Goal: Information Seeking & Learning: Understand process/instructions

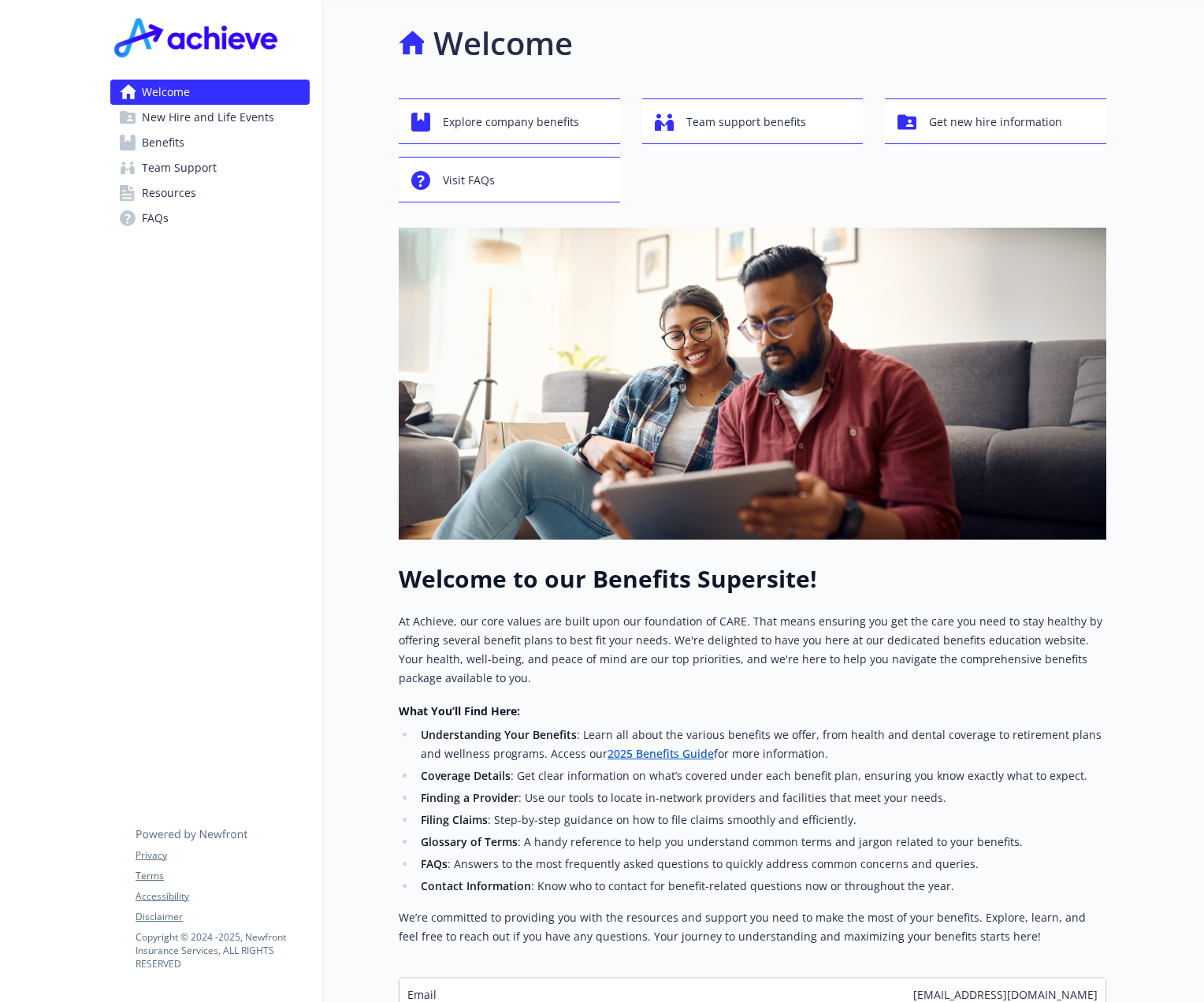
click at [198, 140] on link "Benefits" at bounding box center [210, 142] width 199 height 26
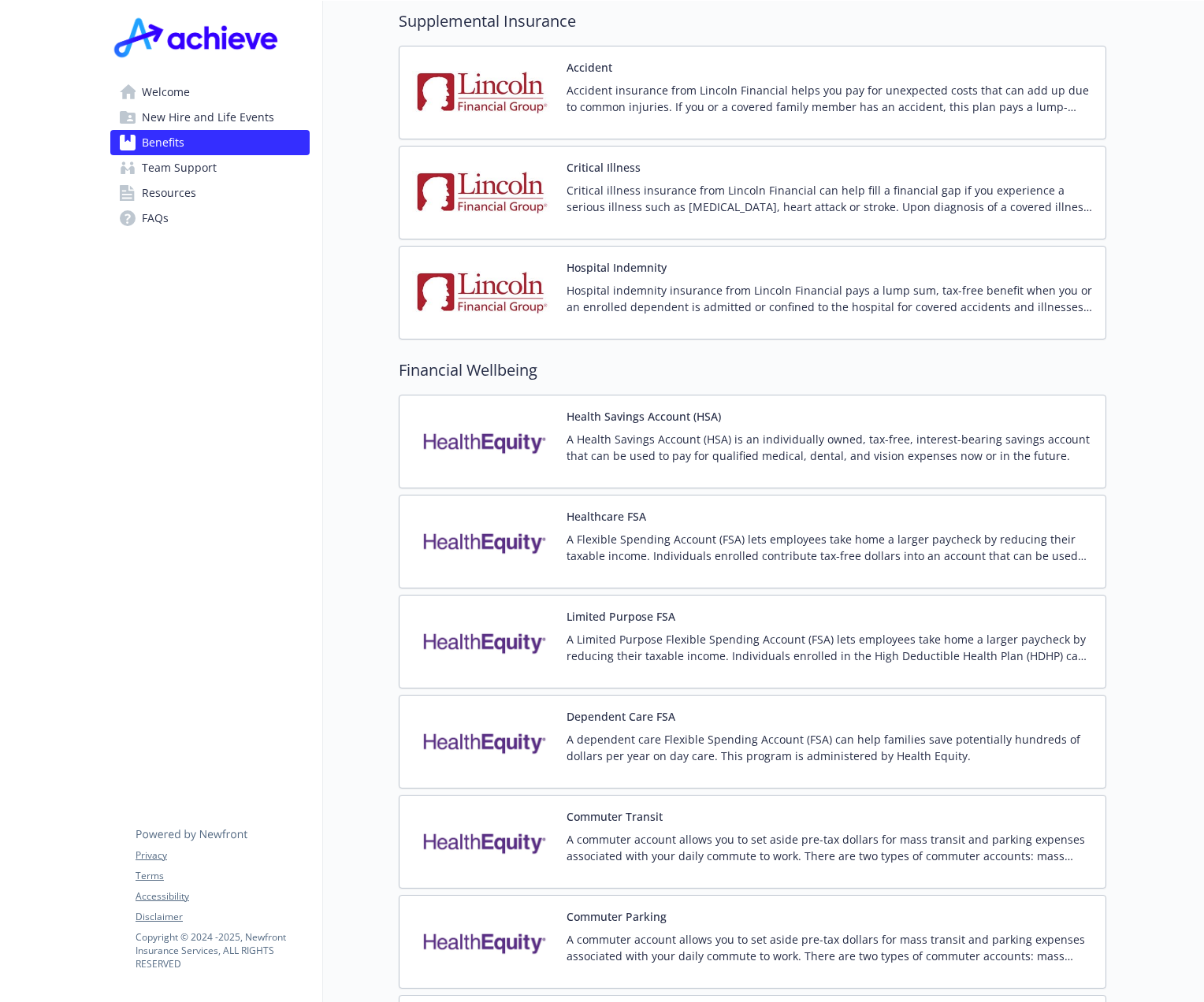
scroll to position [1970, 0]
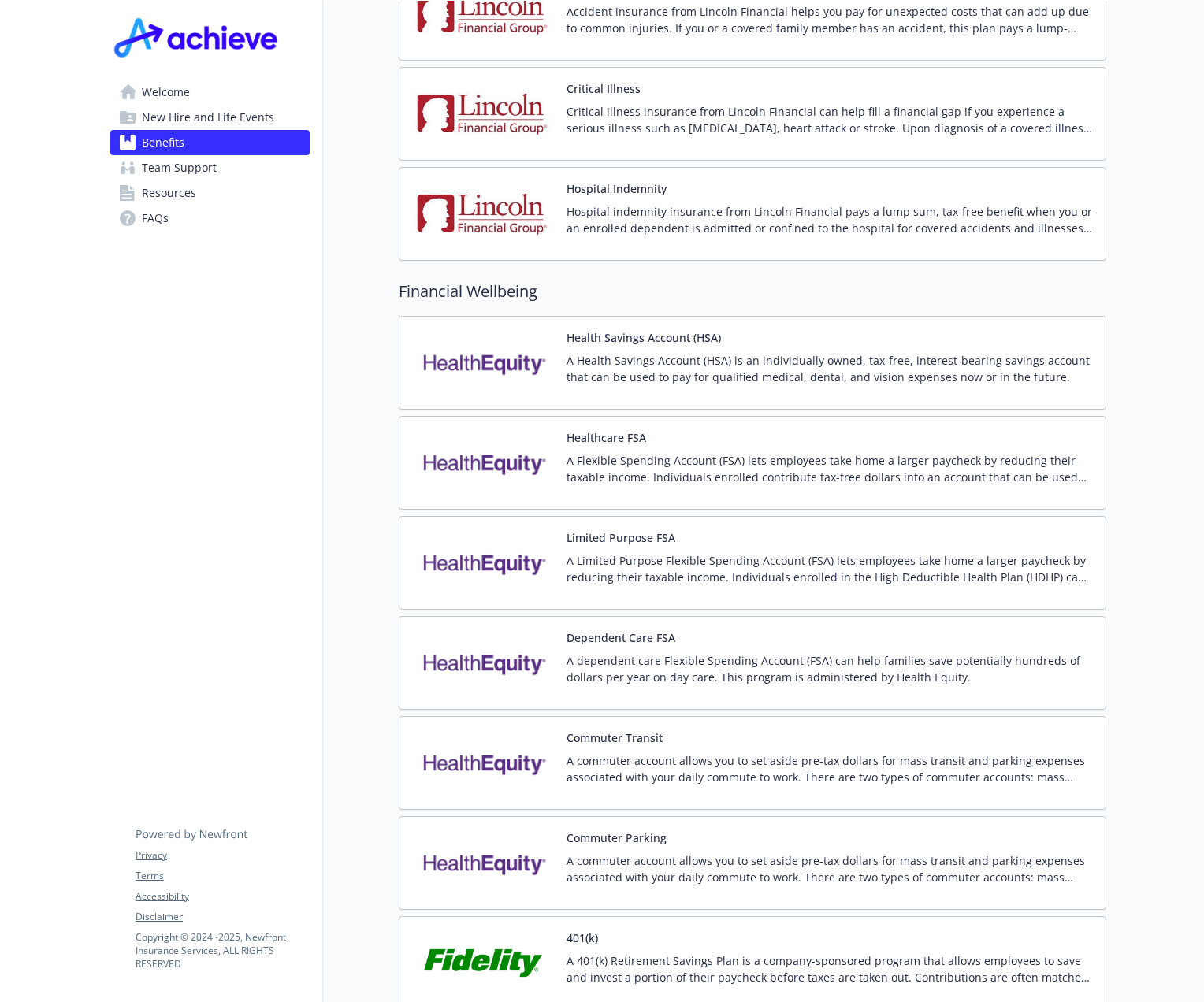
click at [633, 452] on p "A Flexible Spending Account (FSA) lets employees take home a larger paycheck by…" at bounding box center [830, 468] width 526 height 33
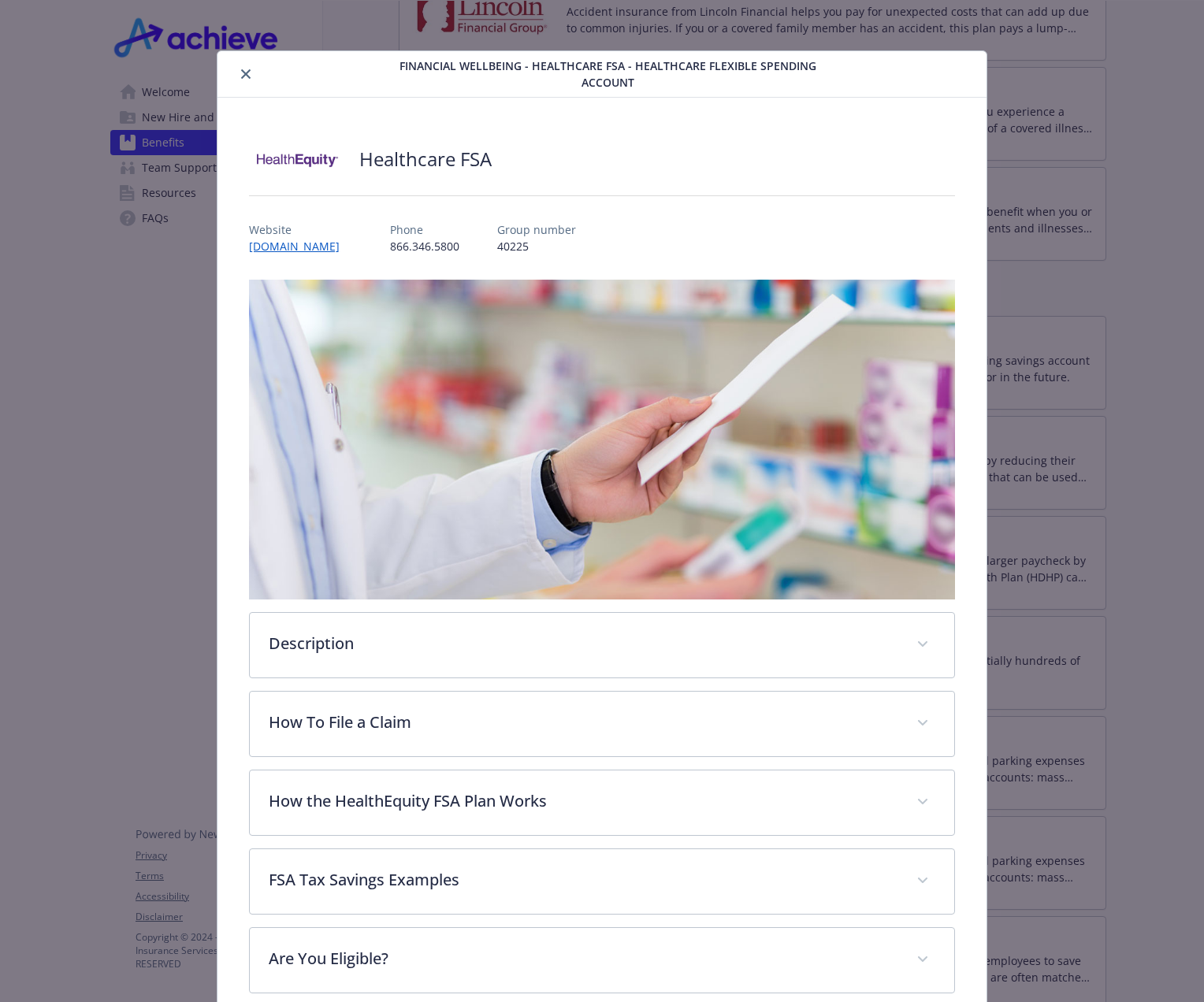
scroll to position [235, 0]
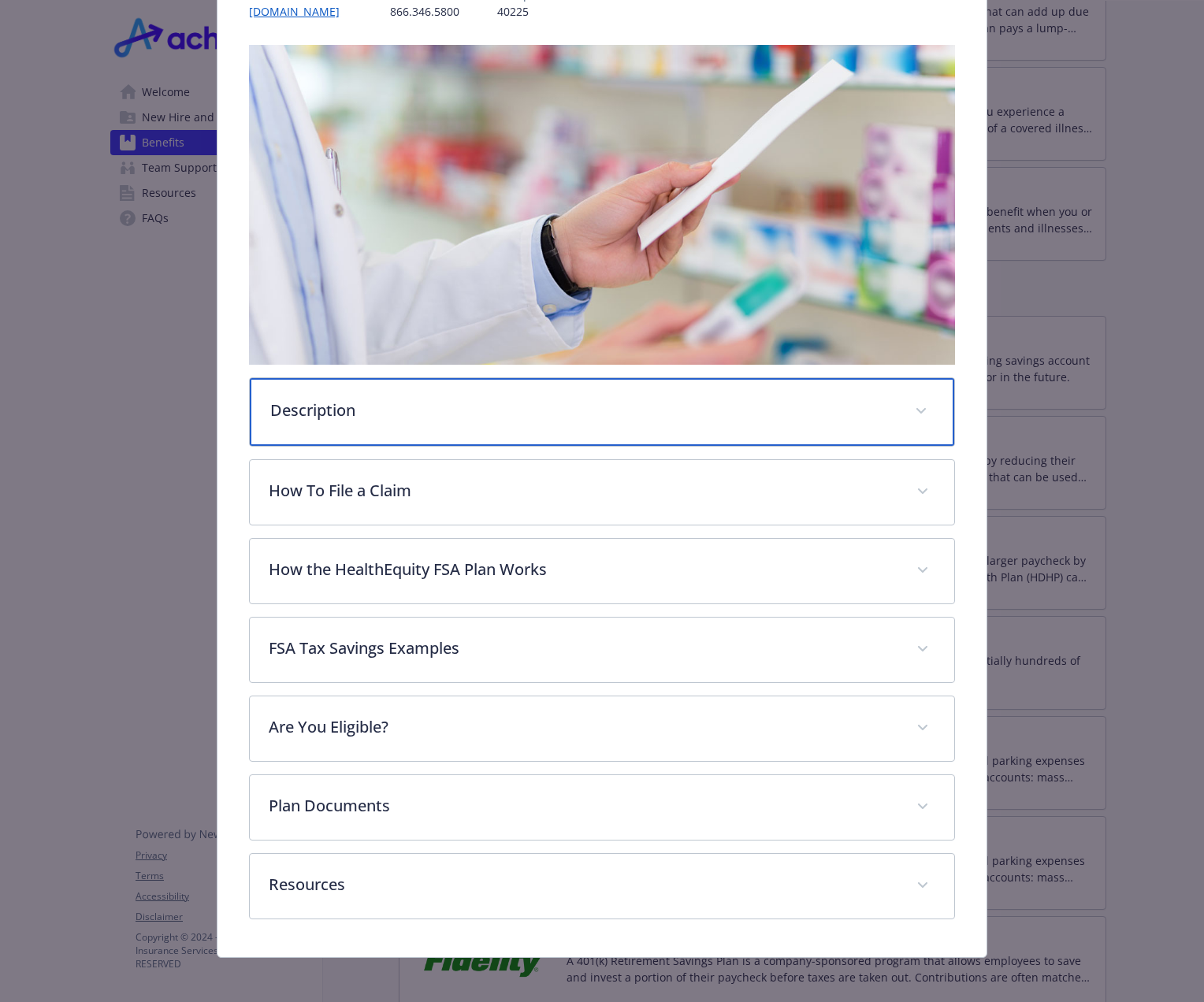
click at [344, 418] on div "Description" at bounding box center [602, 411] width 704 height 68
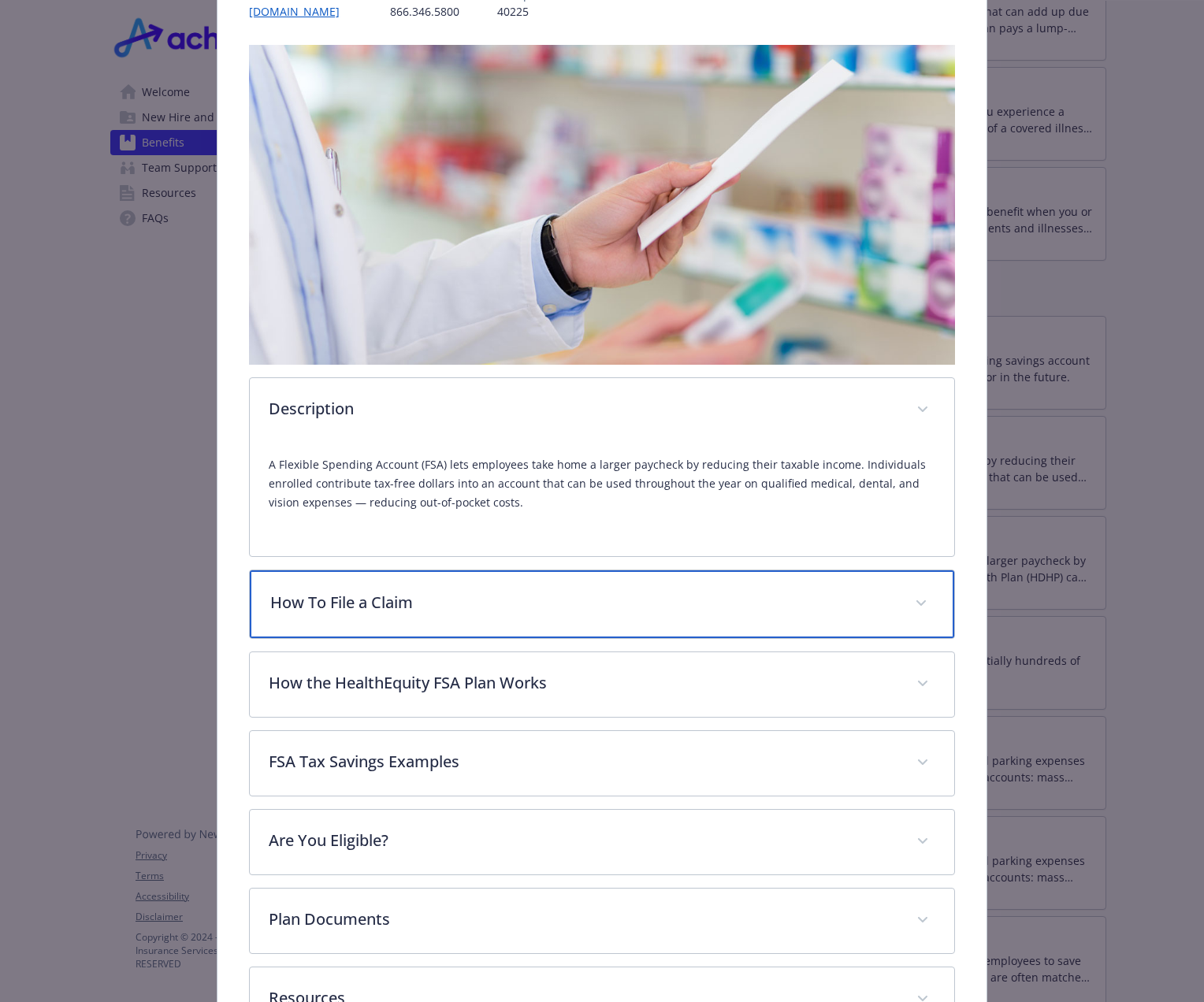
click at [700, 621] on div "How To File a Claim" at bounding box center [602, 604] width 704 height 68
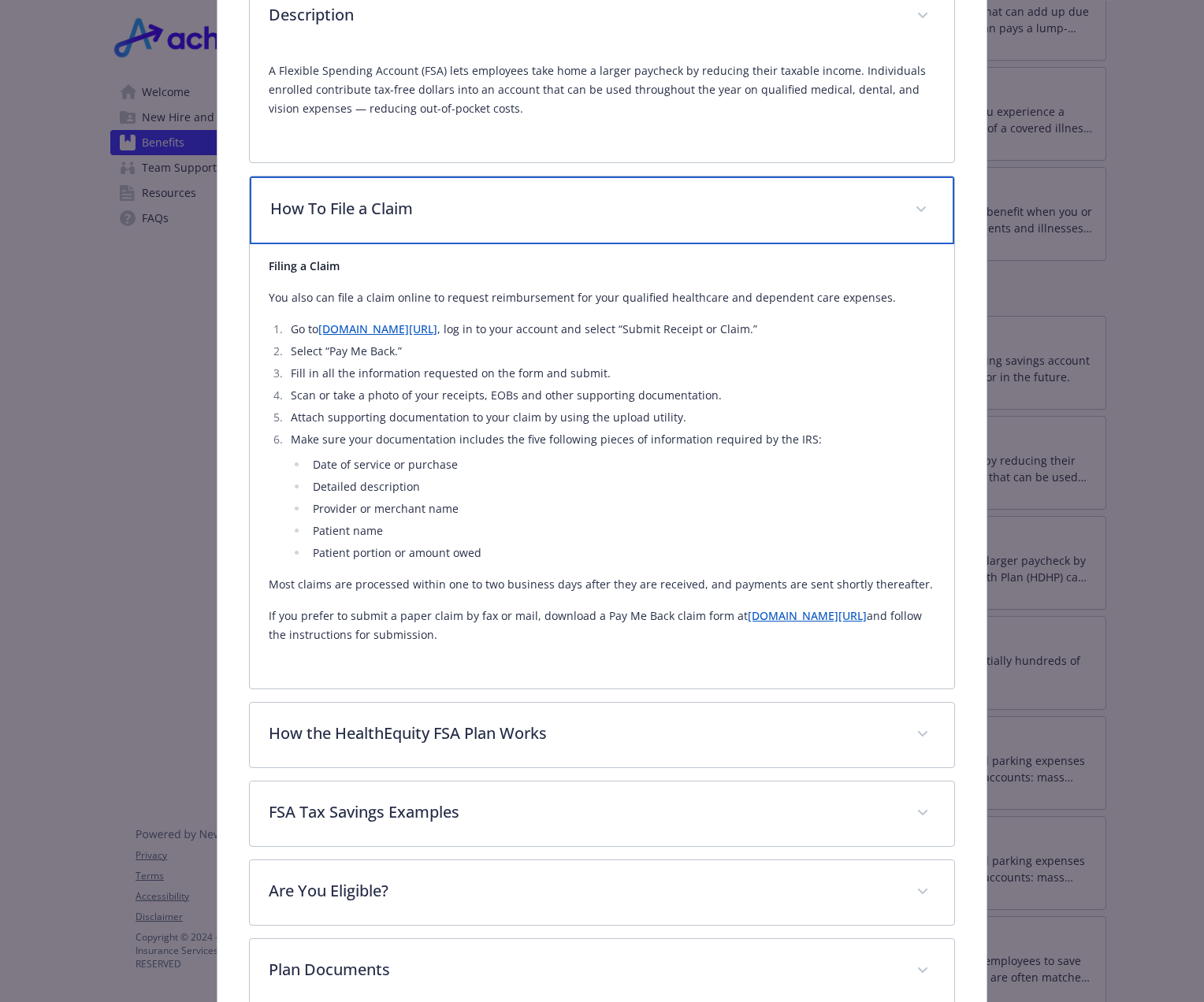
scroll to position [708, 0]
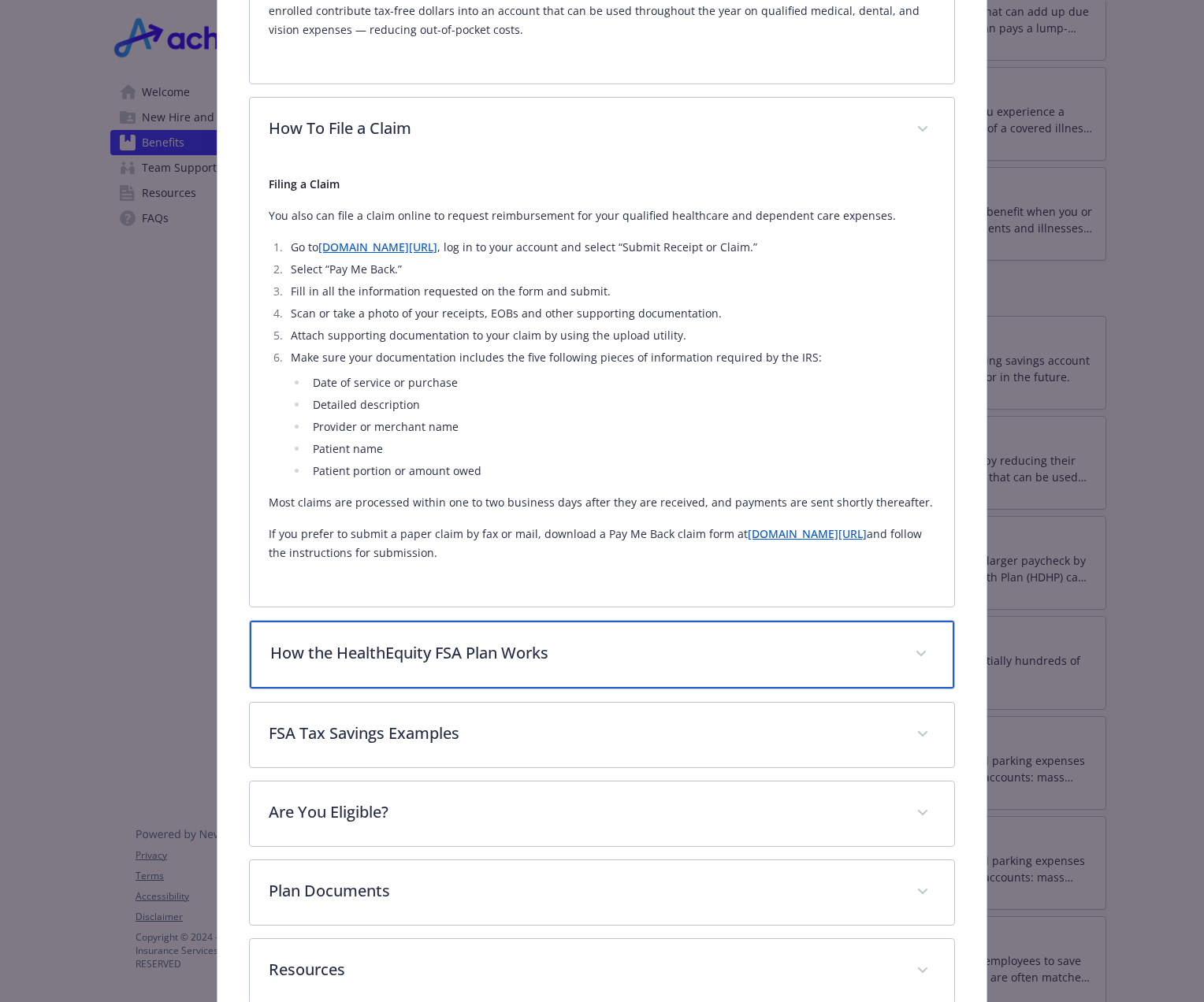
click at [475, 689] on div "How the HealthEquity FSA Plan Works" at bounding box center [602, 654] width 704 height 68
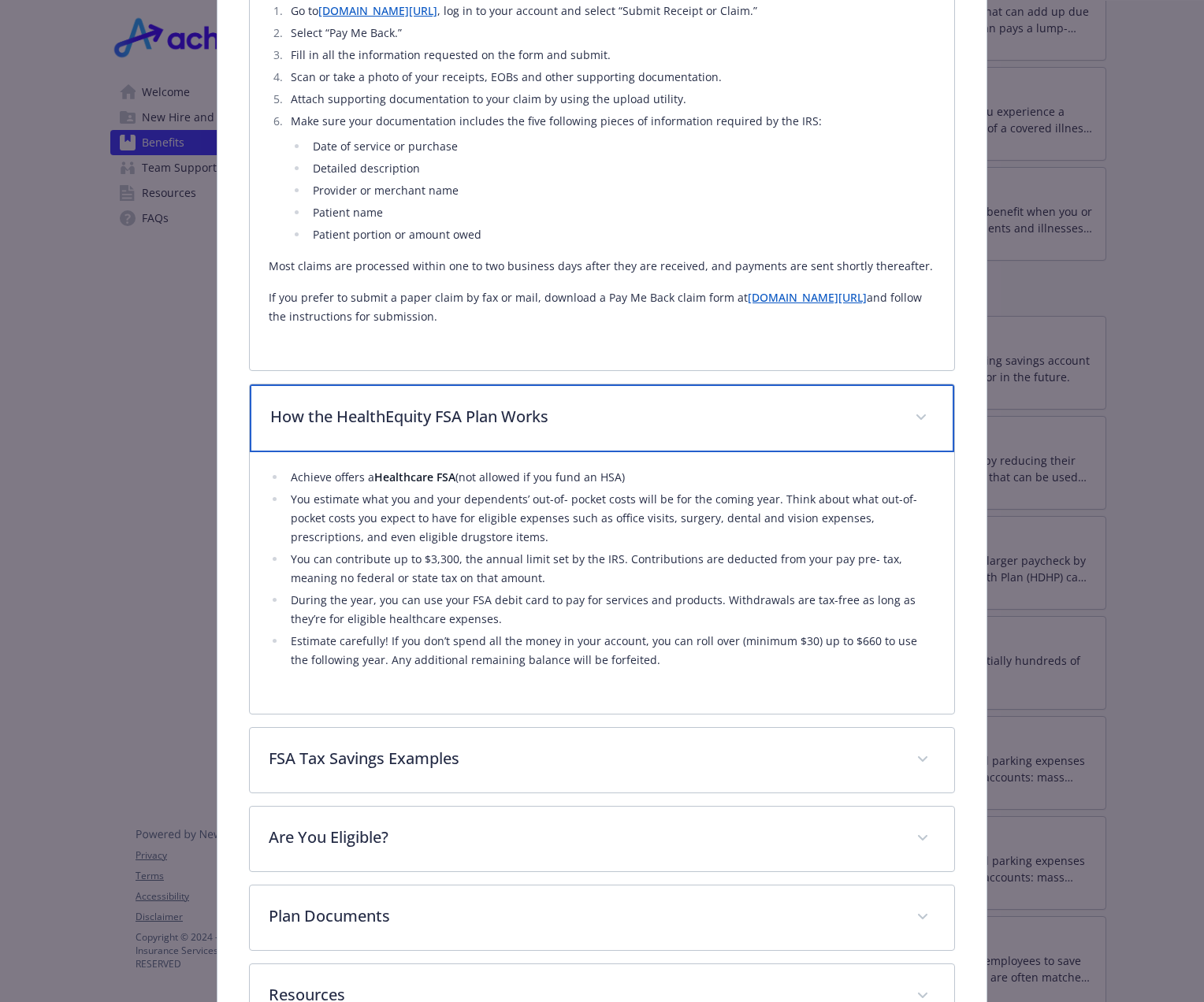
scroll to position [1076, 0]
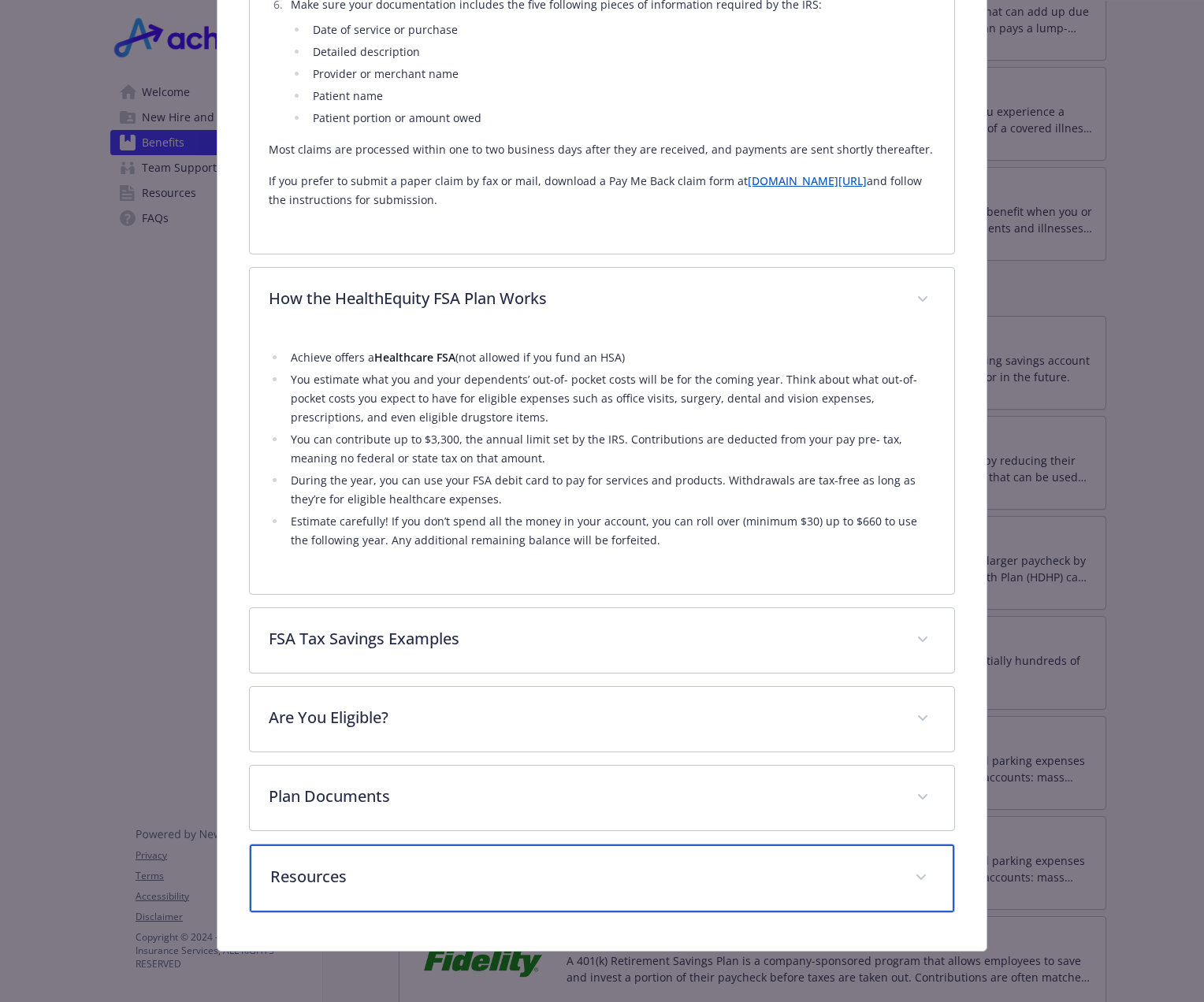
click at [349, 891] on div "Resources" at bounding box center [602, 878] width 704 height 68
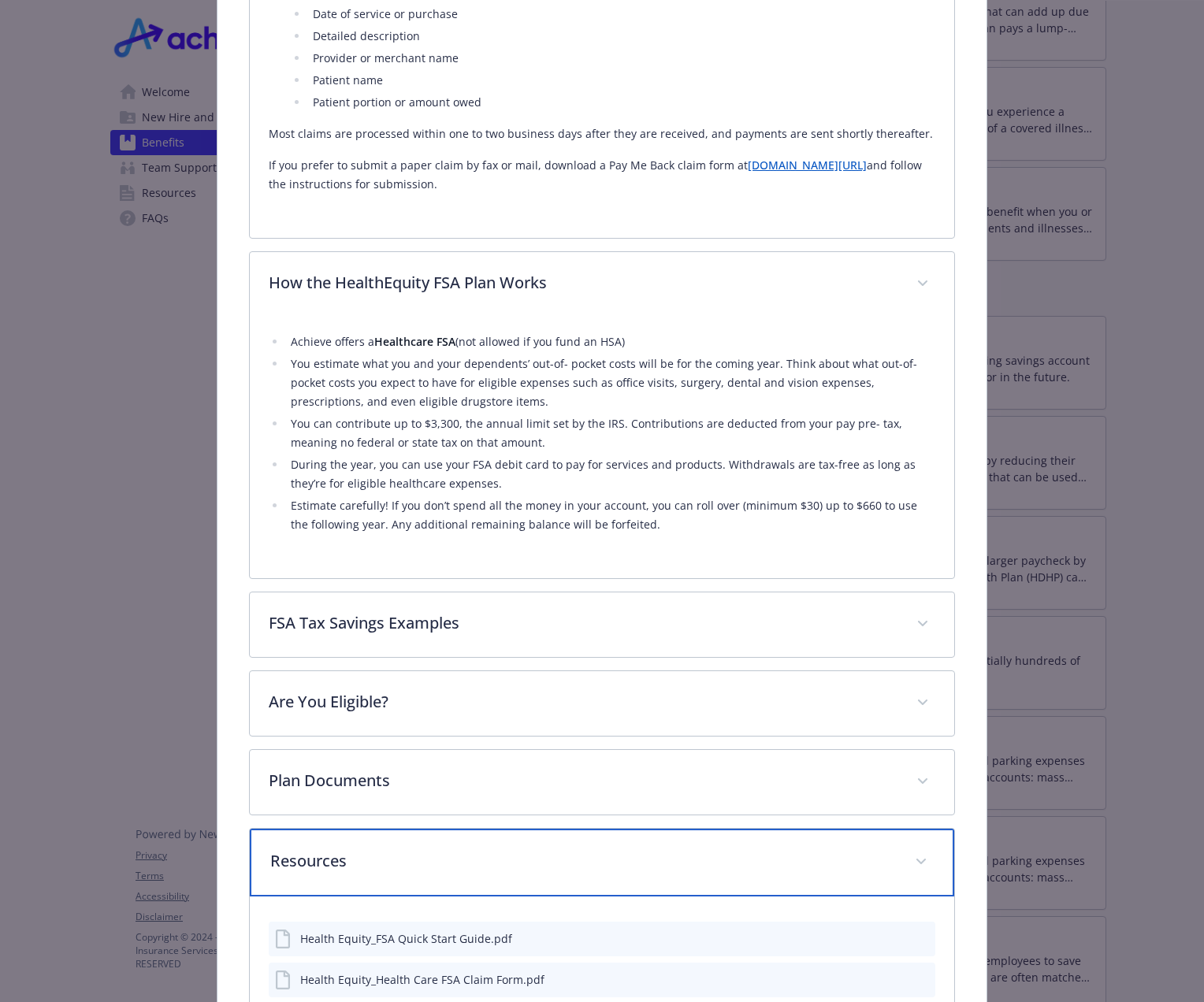
scroll to position [1209, 0]
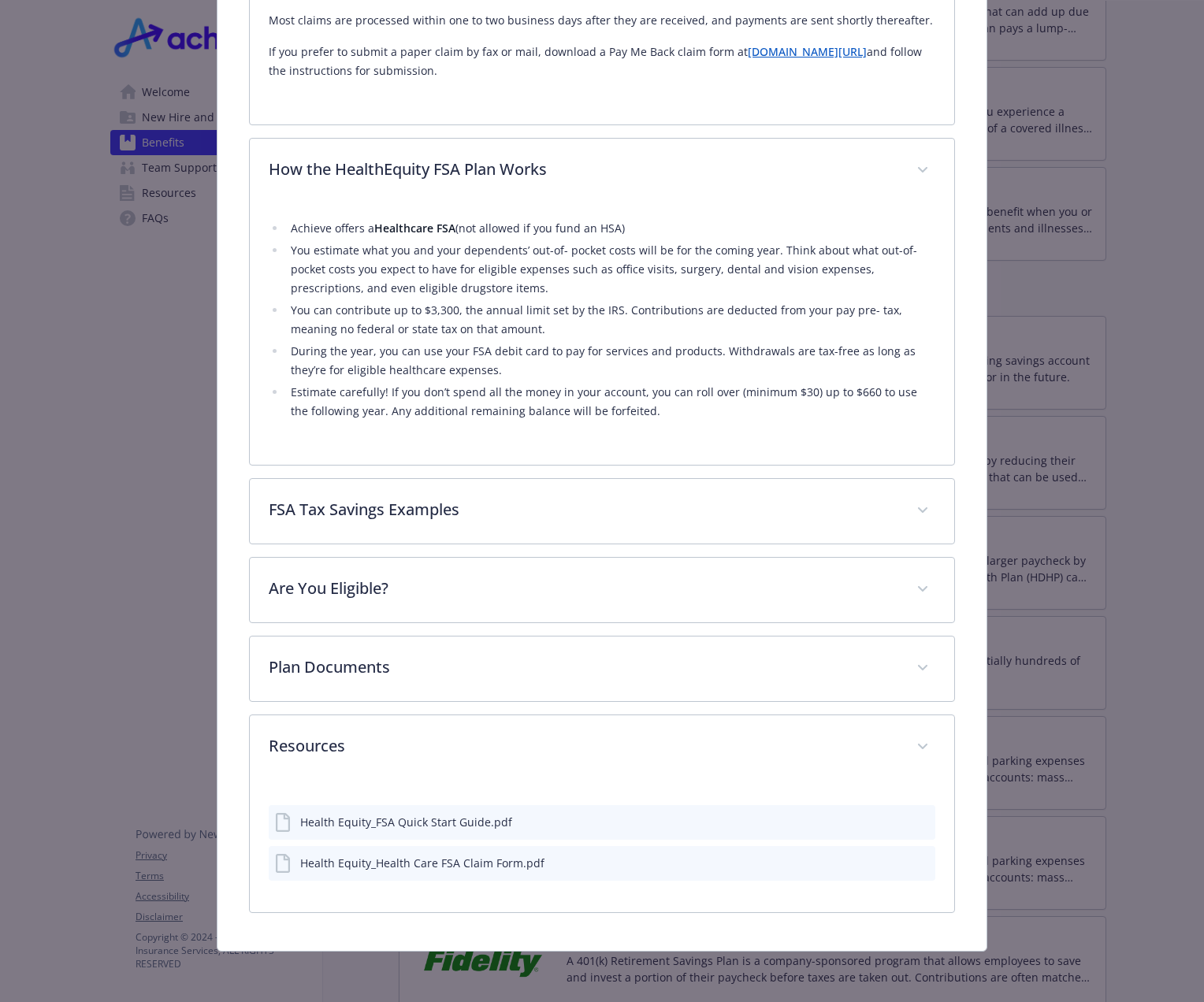
click at [422, 807] on div "Health Equity_FSA Quick Start Guide.pdf" at bounding box center [601, 822] width 666 height 34
click at [422, 820] on div "Health Equity_FSA Quick Start Guide.pdf" at bounding box center [406, 822] width 212 height 17
click at [888, 819] on icon "download file" at bounding box center [894, 821] width 12 height 12
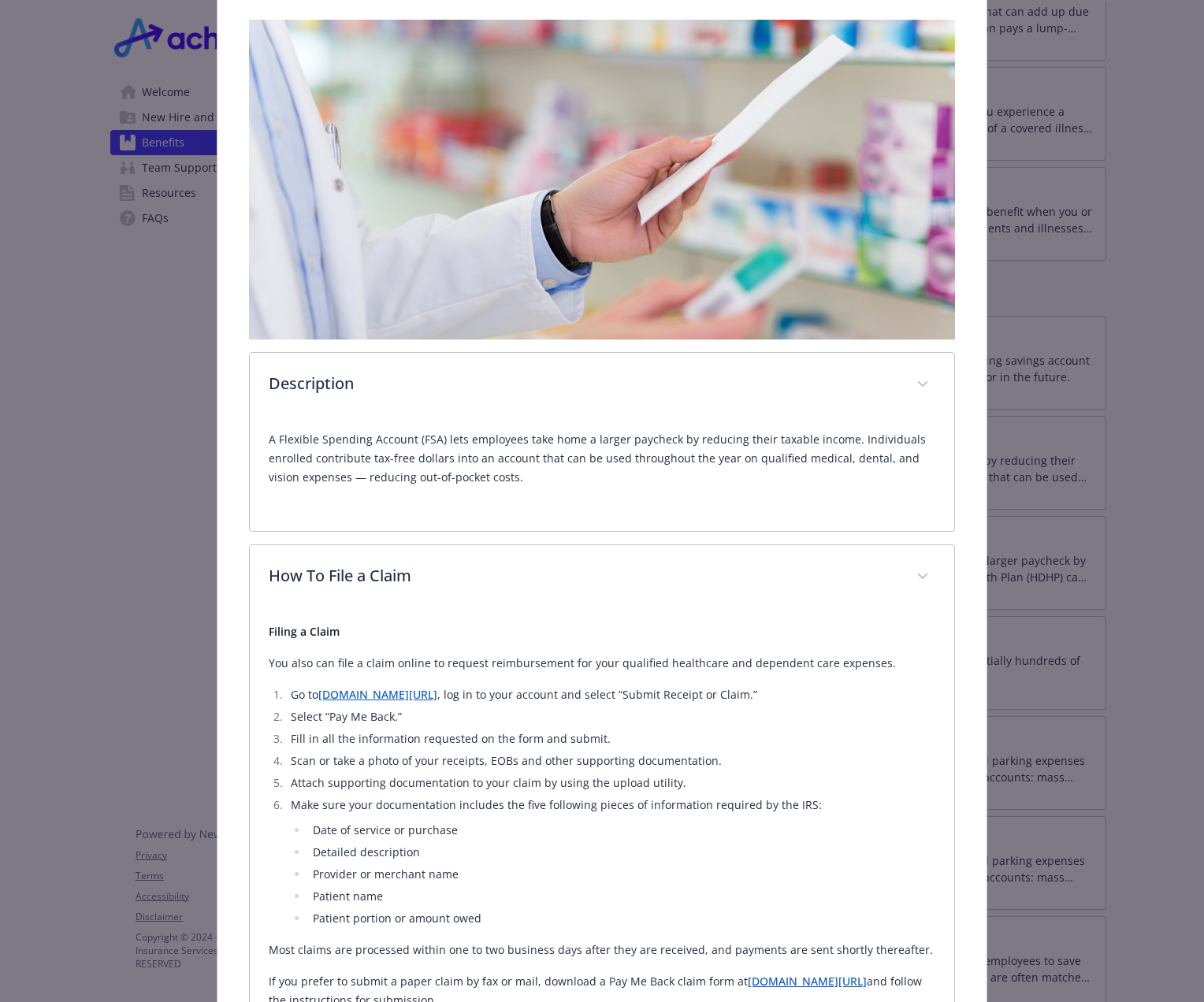
scroll to position [0, 0]
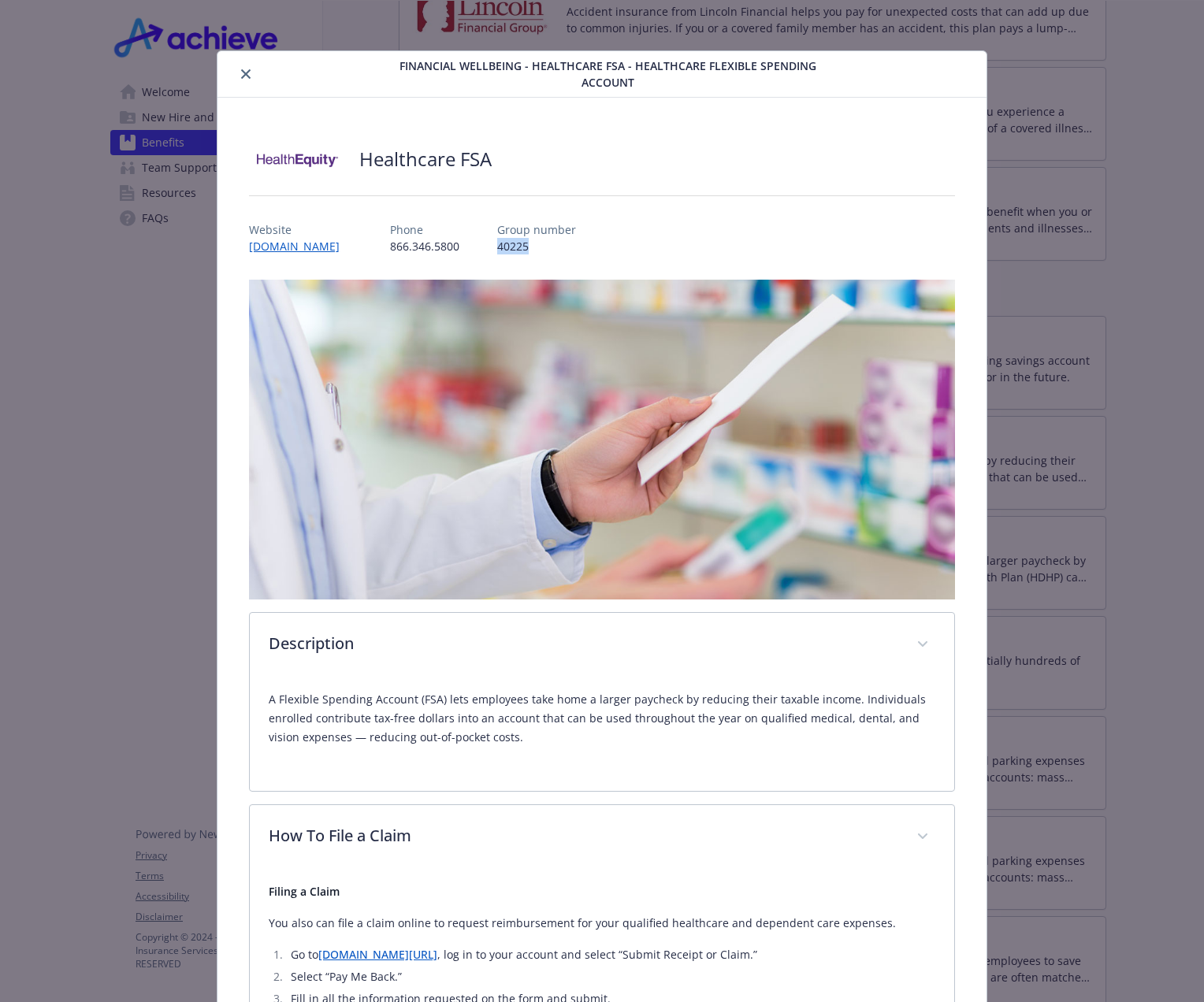
drag, startPoint x: 555, startPoint y: 246, endPoint x: 527, endPoint y: 245, distance: 28.0
click at [527, 245] on p "40225" at bounding box center [536, 246] width 79 height 17
copy p "40225"
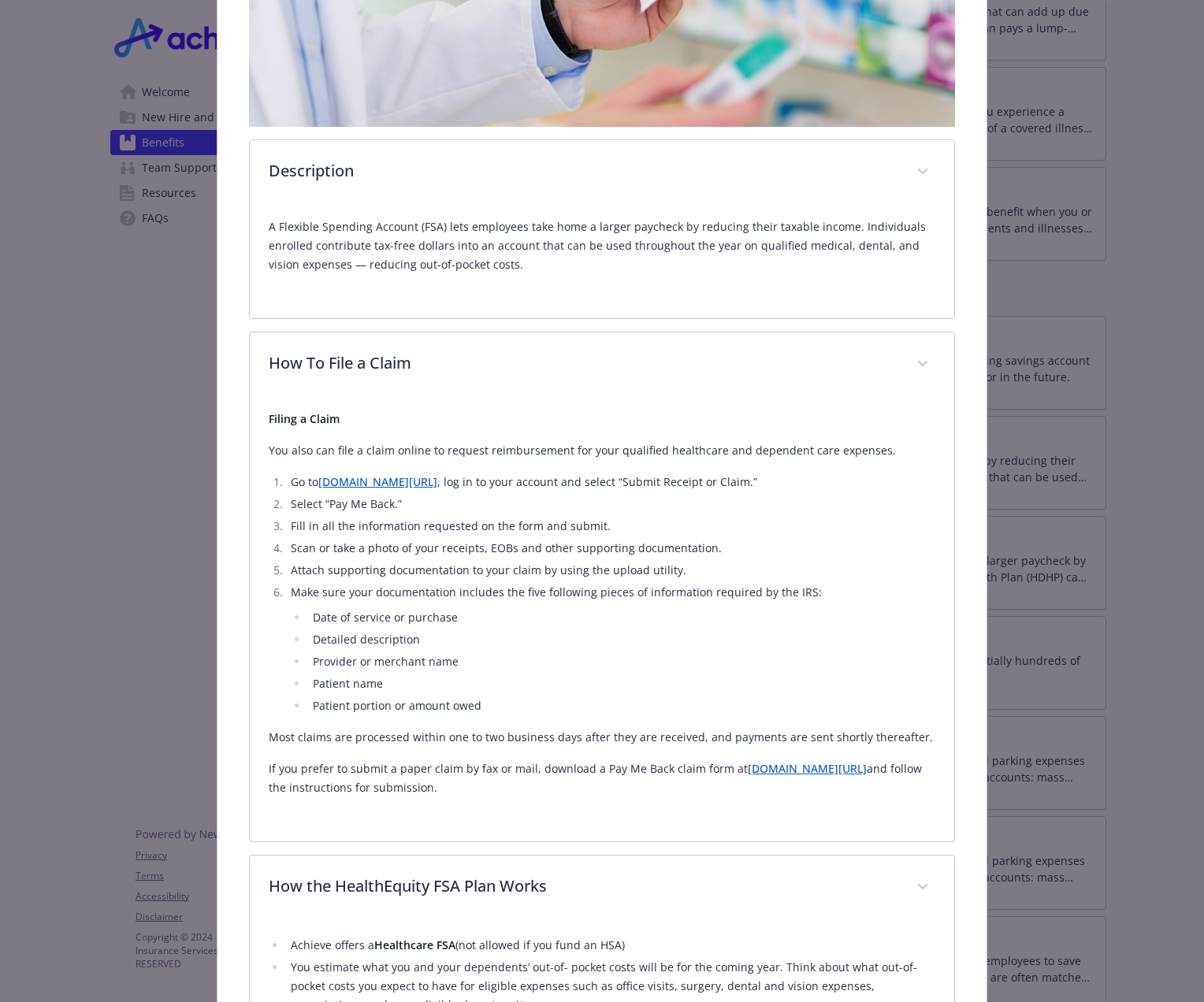
scroll to position [867, 0]
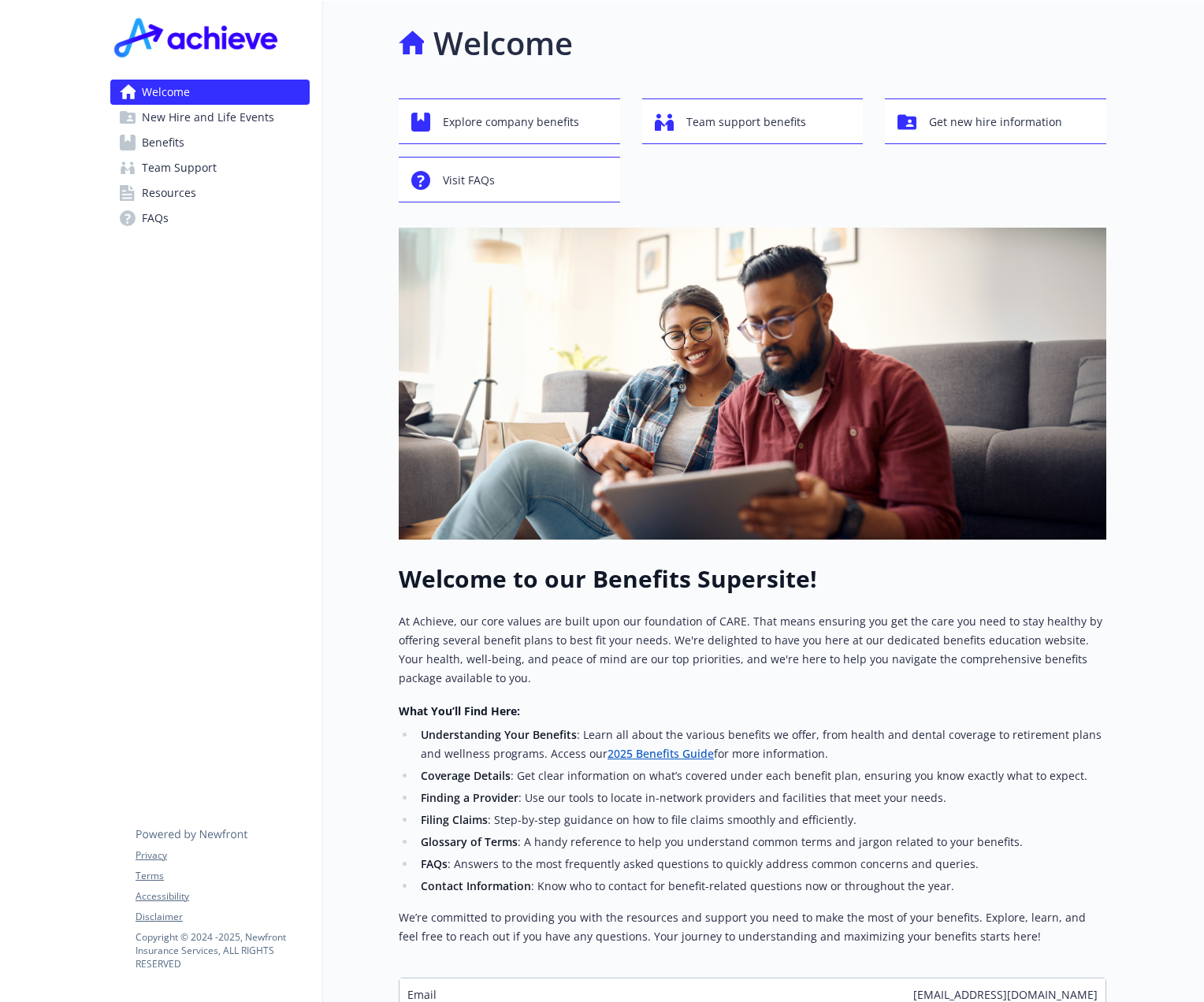
click at [183, 143] on span "Benefits" at bounding box center [163, 142] width 42 height 26
click at [165, 144] on span "Benefits" at bounding box center [163, 142] width 42 height 26
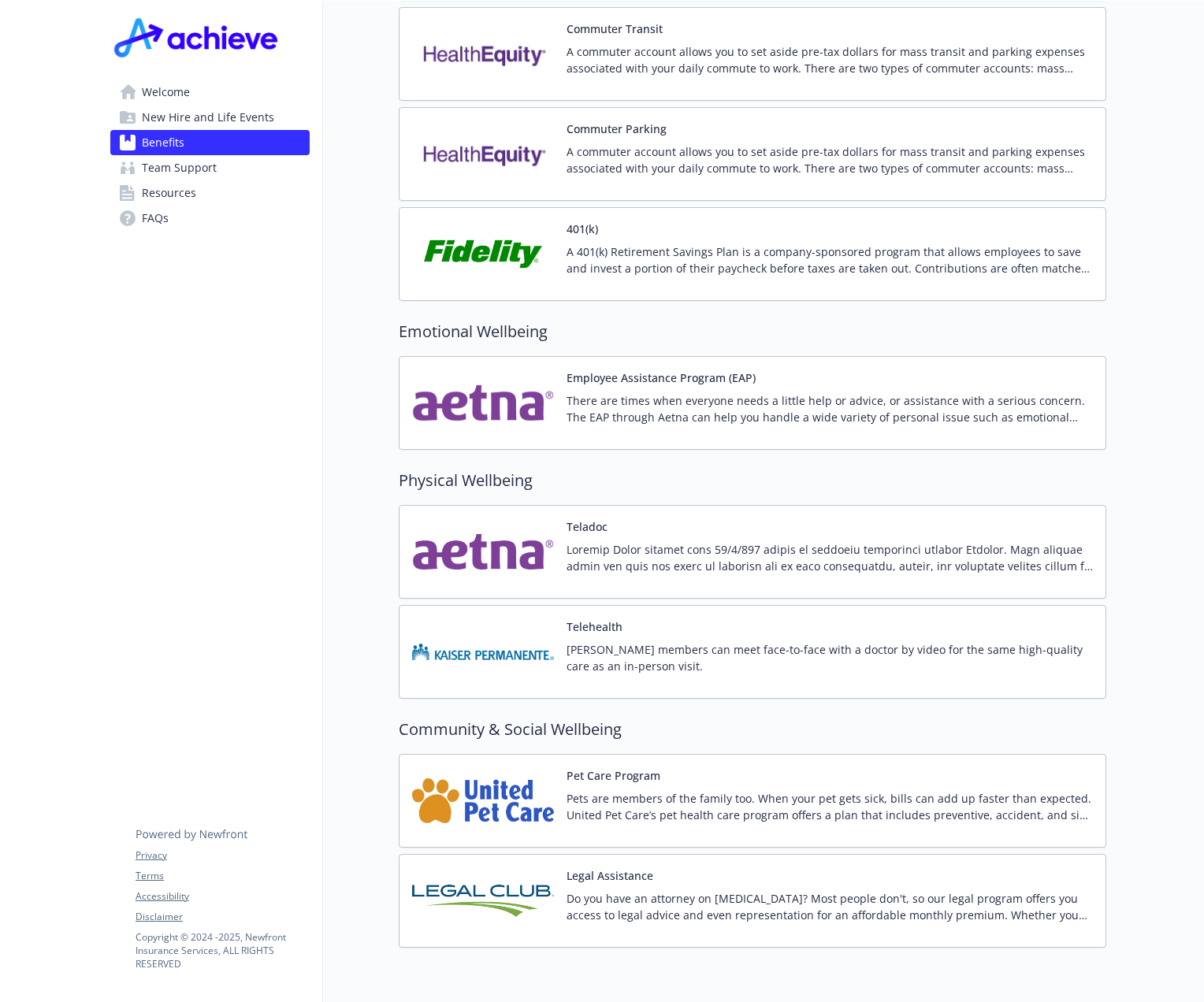
scroll to position [2734, 0]
